Goal: Find contact information: Find contact information

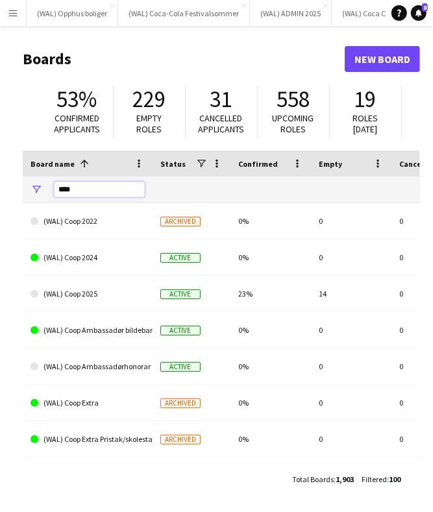
click at [78, 193] on input "****" at bounding box center [99, 190] width 91 height 16
drag, startPoint x: 78, startPoint y: 193, endPoint x: -121, endPoint y: 193, distance: 199.4
click at [0, 193] on html "Menu Boards Boards Boards All jobs Status Workforce Workforce My Workforce Recr…" at bounding box center [216, 256] width 433 height 512
type input "*"
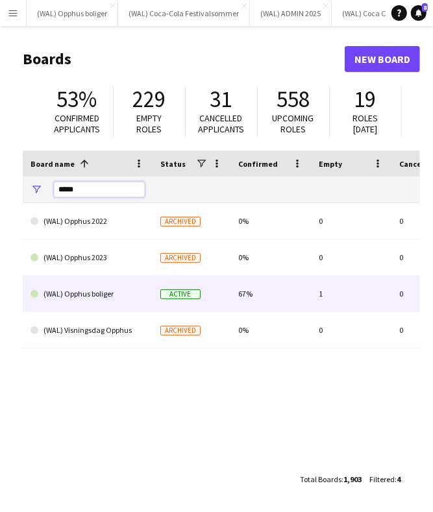
type input "*****"
click at [107, 293] on link "(WAL) Opphus boliger" at bounding box center [88, 294] width 114 height 36
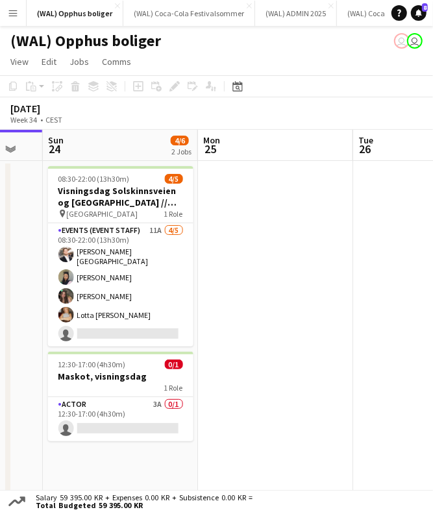
scroll to position [0, 418]
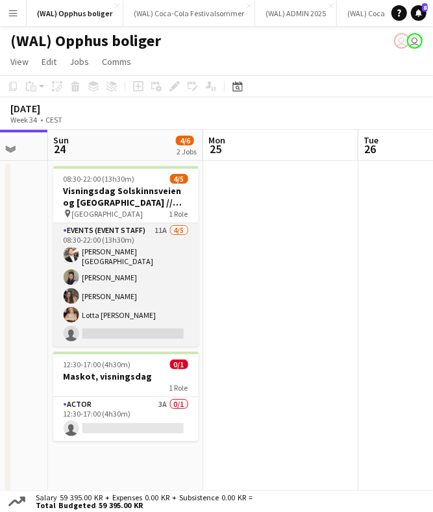
click at [162, 291] on app-card-role "Events (Event Staff) 11A [DATE] 08:30-22:00 (13h30m) [PERSON_NAME] [PERSON_NAME…" at bounding box center [125, 284] width 145 height 123
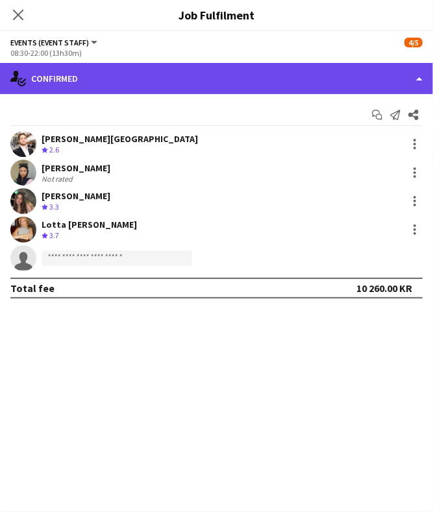
click at [290, 75] on div "single-neutral-actions-check-2 Confirmed" at bounding box center [216, 78] width 433 height 31
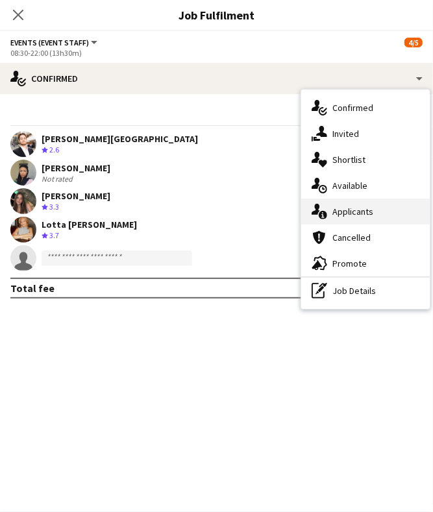
click at [340, 214] on div "single-neutral-actions-information Applicants" at bounding box center [365, 212] width 129 height 26
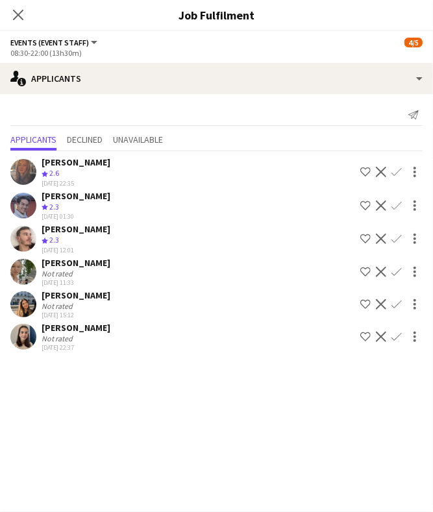
click at [110, 271] on div "Not rated" at bounding box center [76, 274] width 69 height 10
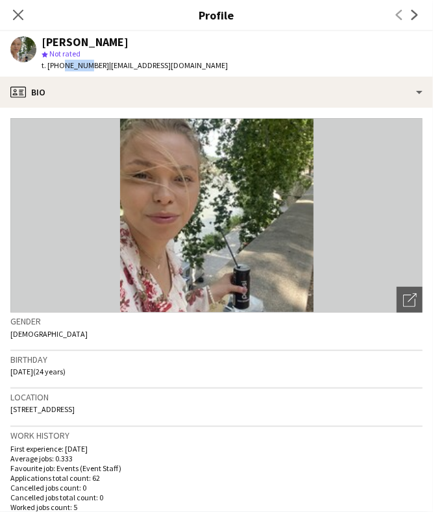
drag, startPoint x: 60, startPoint y: 64, endPoint x: 82, endPoint y: 64, distance: 22.1
click at [82, 64] on span "t. [PHONE_NUMBER]" at bounding box center [76, 65] width 68 height 10
click at [14, 10] on icon at bounding box center [18, 14] width 12 height 12
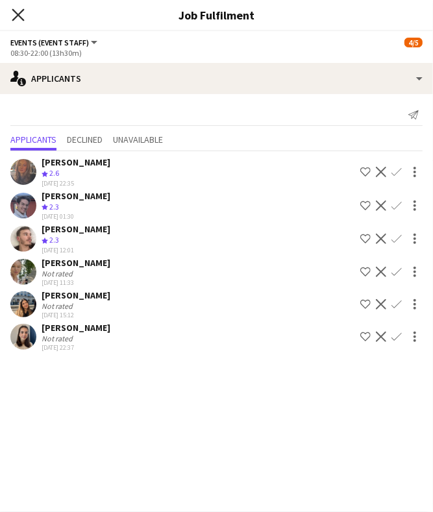
click at [18, 16] on icon "Close pop-in" at bounding box center [18, 14] width 12 height 12
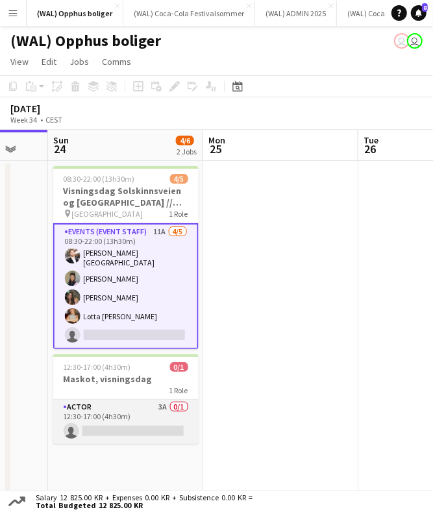
click at [160, 416] on app-card-role "Actor 3A 0/1 12:30-17:00 (4h30m) single-neutral-actions" at bounding box center [125, 422] width 145 height 44
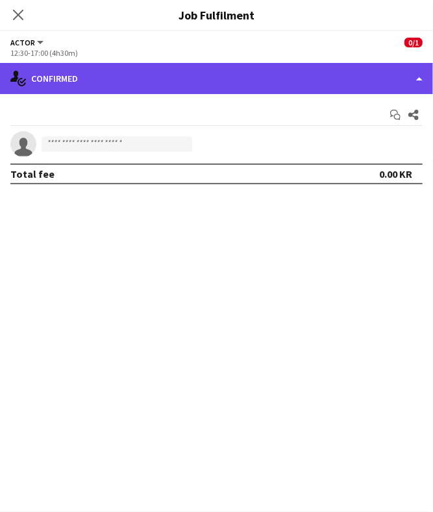
click at [257, 70] on div "single-neutral-actions-check-2 Confirmed" at bounding box center [216, 78] width 433 height 31
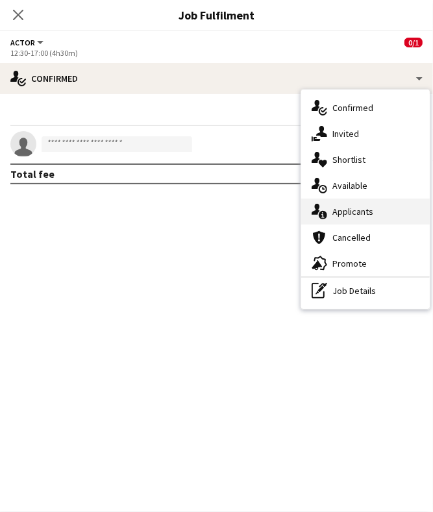
click at [343, 212] on div "single-neutral-actions-information Applicants" at bounding box center [365, 212] width 129 height 26
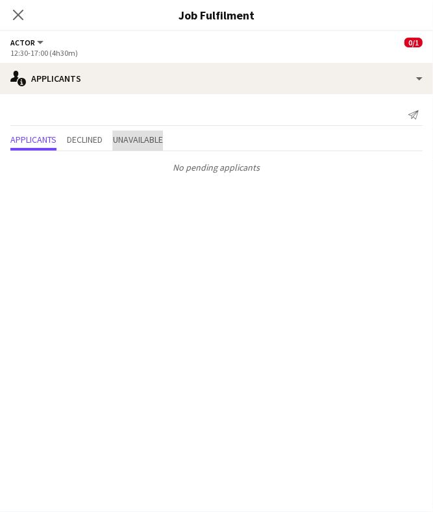
click at [143, 139] on span "Unavailable" at bounding box center [138, 139] width 50 height 9
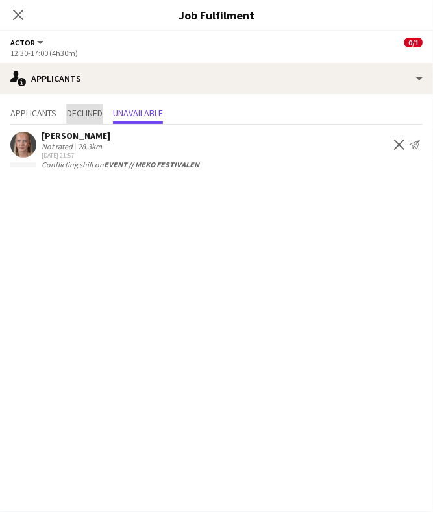
click at [90, 109] on span "Declined" at bounding box center [85, 112] width 36 height 9
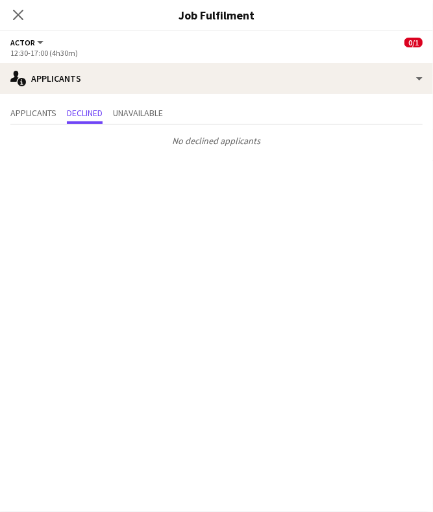
click at [19, 29] on div "Close pop-in" at bounding box center [18, 15] width 36 height 30
click at [18, 19] on icon "Close pop-in" at bounding box center [18, 14] width 12 height 12
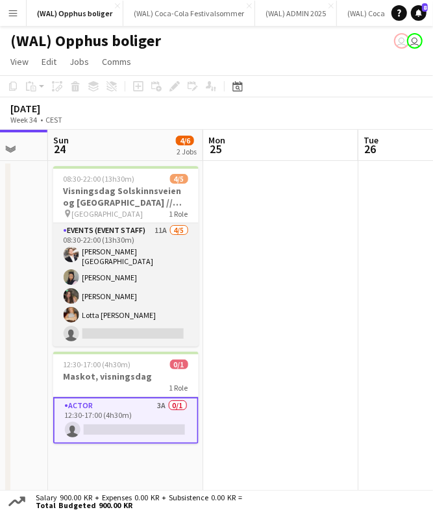
click at [140, 247] on app-card-role "Events (Event Staff) 11A [DATE] 08:30-22:00 (13h30m) [PERSON_NAME] [PERSON_NAME…" at bounding box center [125, 284] width 145 height 123
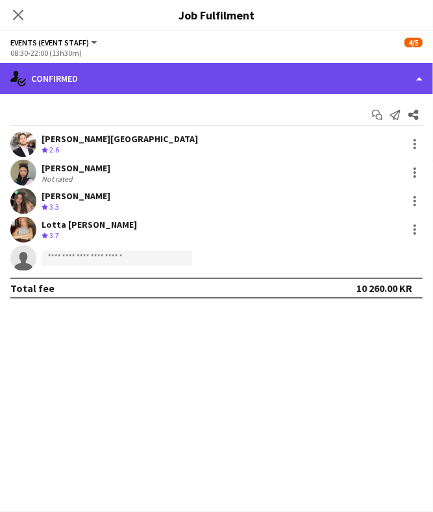
click at [287, 65] on div "single-neutral-actions-check-2 Confirmed" at bounding box center [216, 78] width 433 height 31
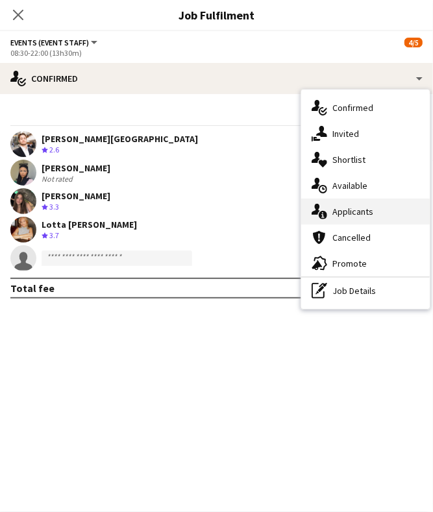
click at [355, 210] on div "single-neutral-actions-information Applicants" at bounding box center [365, 212] width 129 height 26
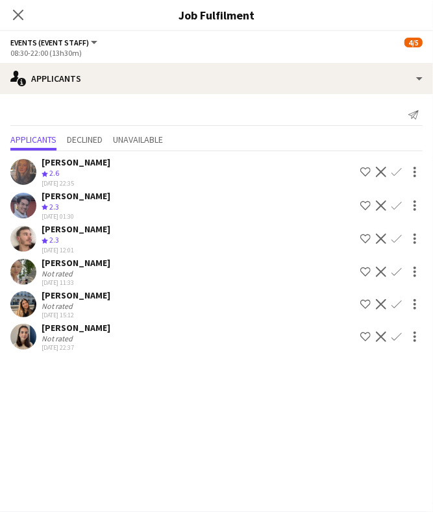
click at [397, 272] on app-icon "Confirm" at bounding box center [397, 272] width 10 height 10
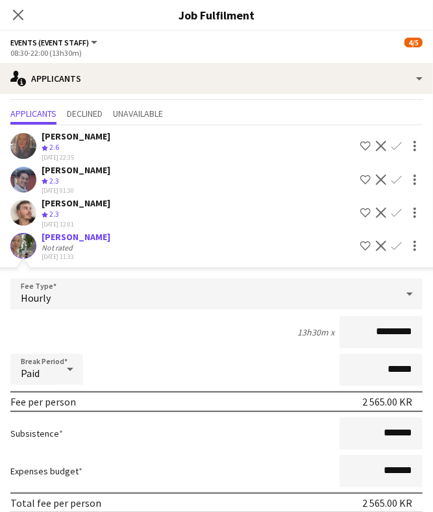
scroll to position [145, 0]
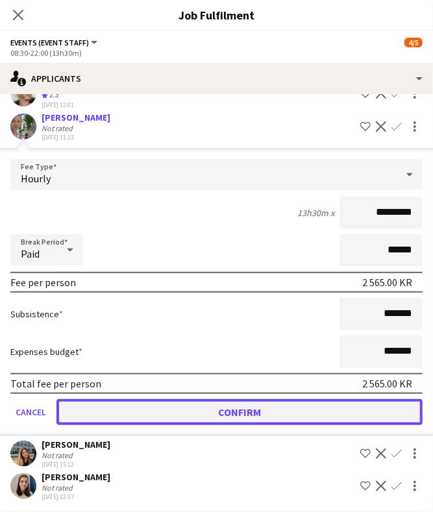
click at [214, 414] on button "Confirm" at bounding box center [239, 412] width 366 height 26
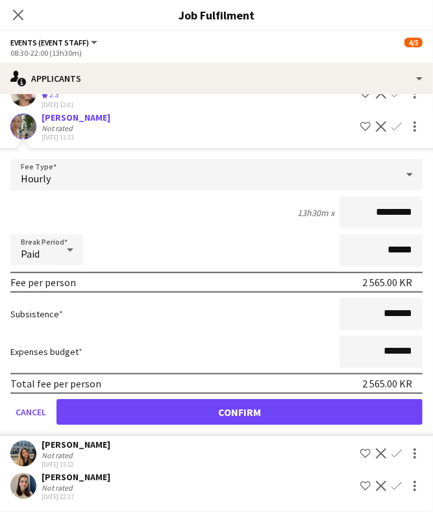
scroll to position [0, 0]
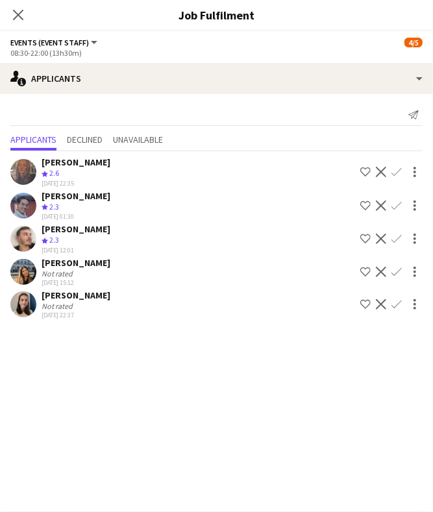
click at [11, 4] on div "Close pop-in" at bounding box center [18, 15] width 36 height 30
click at [15, 10] on icon "Close pop-in" at bounding box center [18, 14] width 12 height 12
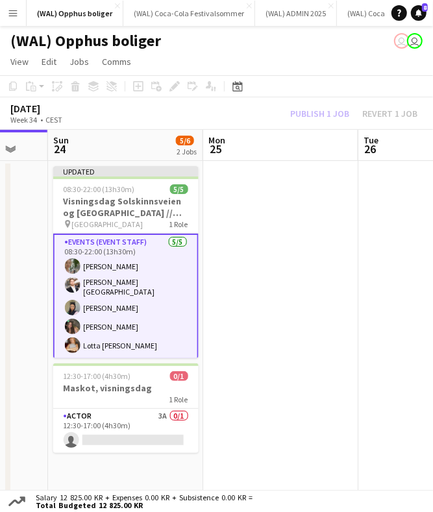
click at [312, 216] on app-date-cell at bounding box center [280, 333] width 155 height 344
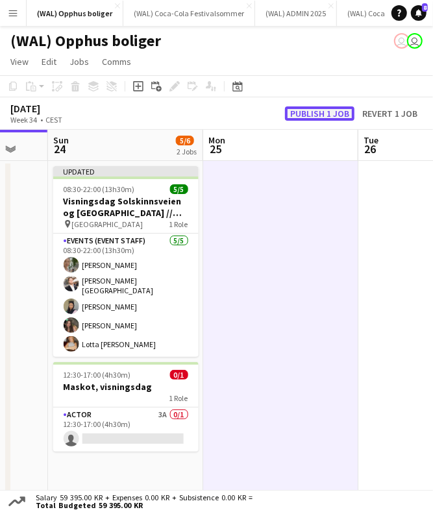
click at [314, 112] on button "Publish 1 job" at bounding box center [319, 114] width 69 height 14
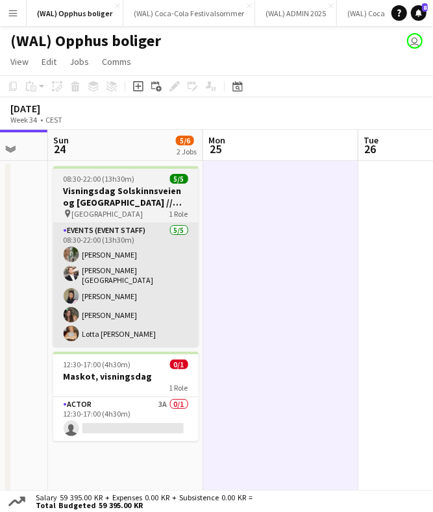
click at [142, 260] on app-card-role "Events (Event Staff) [DATE] 08:30-22:00 (13h30m) [PERSON_NAME] [PERSON_NAME] [P…" at bounding box center [125, 284] width 145 height 123
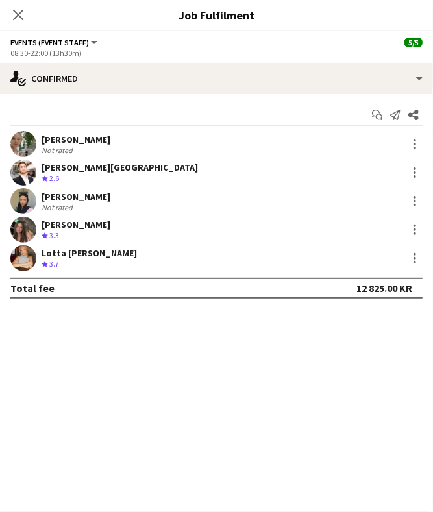
click at [79, 138] on div "[PERSON_NAME]" at bounding box center [76, 140] width 69 height 12
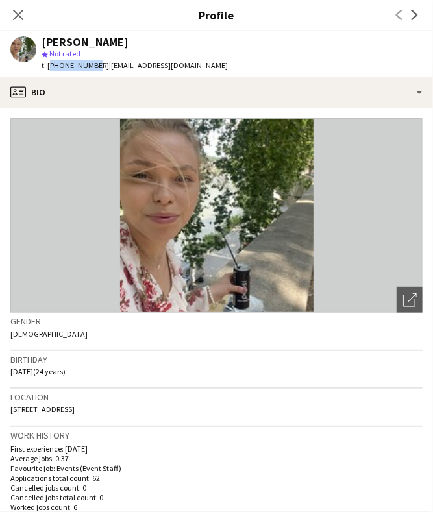
drag, startPoint x: 89, startPoint y: 65, endPoint x: 49, endPoint y: 66, distance: 39.6
click at [49, 66] on span "t. [PHONE_NUMBER]" at bounding box center [76, 65] width 68 height 10
copy span "[PHONE_NUMBER]"
click at [15, 16] on icon at bounding box center [18, 14] width 12 height 12
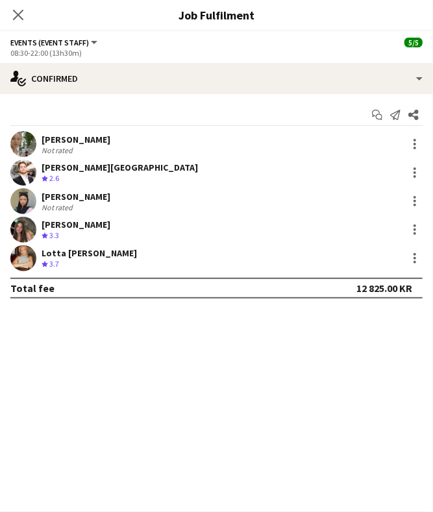
click at [120, 164] on div "[PERSON_NAME][GEOGRAPHIC_DATA]" at bounding box center [120, 168] width 157 height 12
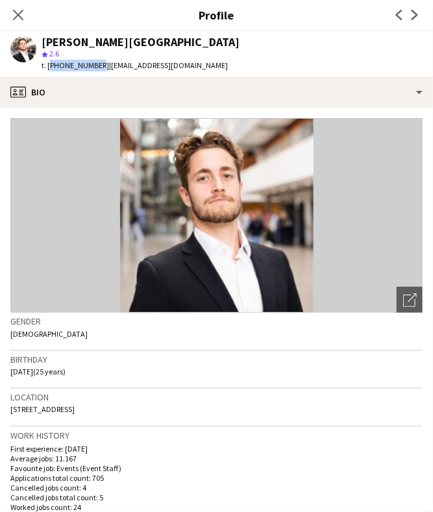
drag, startPoint x: 47, startPoint y: 63, endPoint x: 92, endPoint y: 63, distance: 44.8
click at [92, 63] on div "t. [PHONE_NUMBER] | [EMAIL_ADDRESS][DOMAIN_NAME]" at bounding box center [141, 66] width 198 height 12
copy span "[PHONE_NUMBER]"
click at [20, 12] on icon at bounding box center [18, 14] width 12 height 12
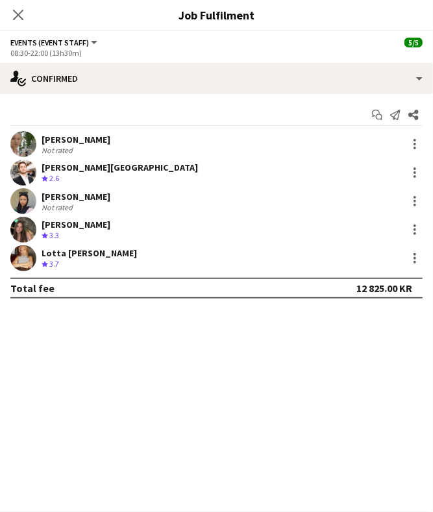
click at [73, 251] on div "Lotta [PERSON_NAME]" at bounding box center [89, 253] width 95 height 12
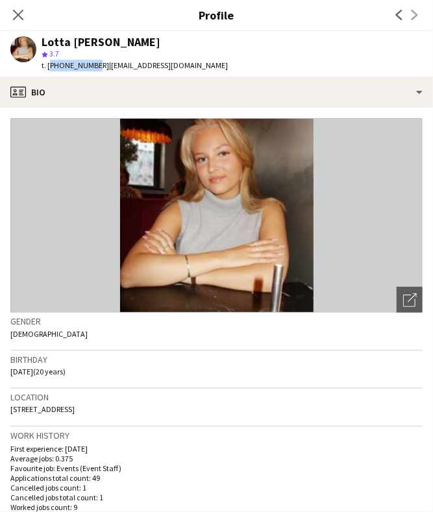
drag, startPoint x: 49, startPoint y: 64, endPoint x: 89, endPoint y: 64, distance: 39.6
click at [89, 64] on span "t. [PHONE_NUMBER]" at bounding box center [76, 65] width 68 height 10
copy span "[PHONE_NUMBER]"
click at [19, 14] on icon at bounding box center [18, 14] width 12 height 12
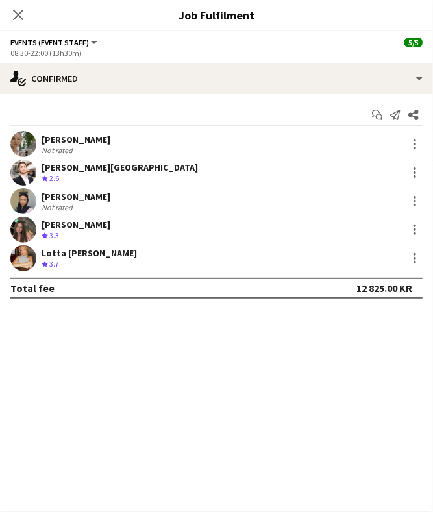
click at [62, 192] on div "[PERSON_NAME]" at bounding box center [76, 197] width 69 height 12
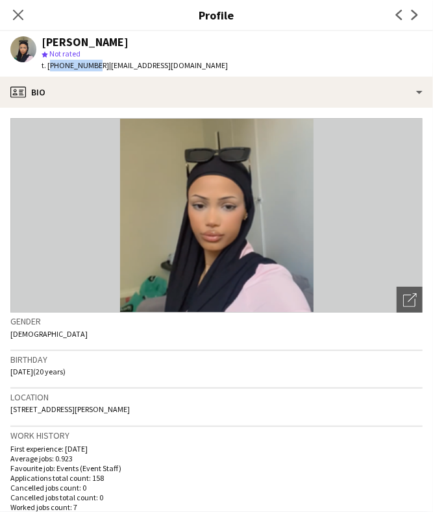
drag, startPoint x: 47, startPoint y: 63, endPoint x: 90, endPoint y: 60, distance: 42.9
click at [90, 60] on span "t. [PHONE_NUMBER]" at bounding box center [76, 65] width 68 height 10
copy span "[PHONE_NUMBER]"
